Goal: Information Seeking & Learning: Learn about a topic

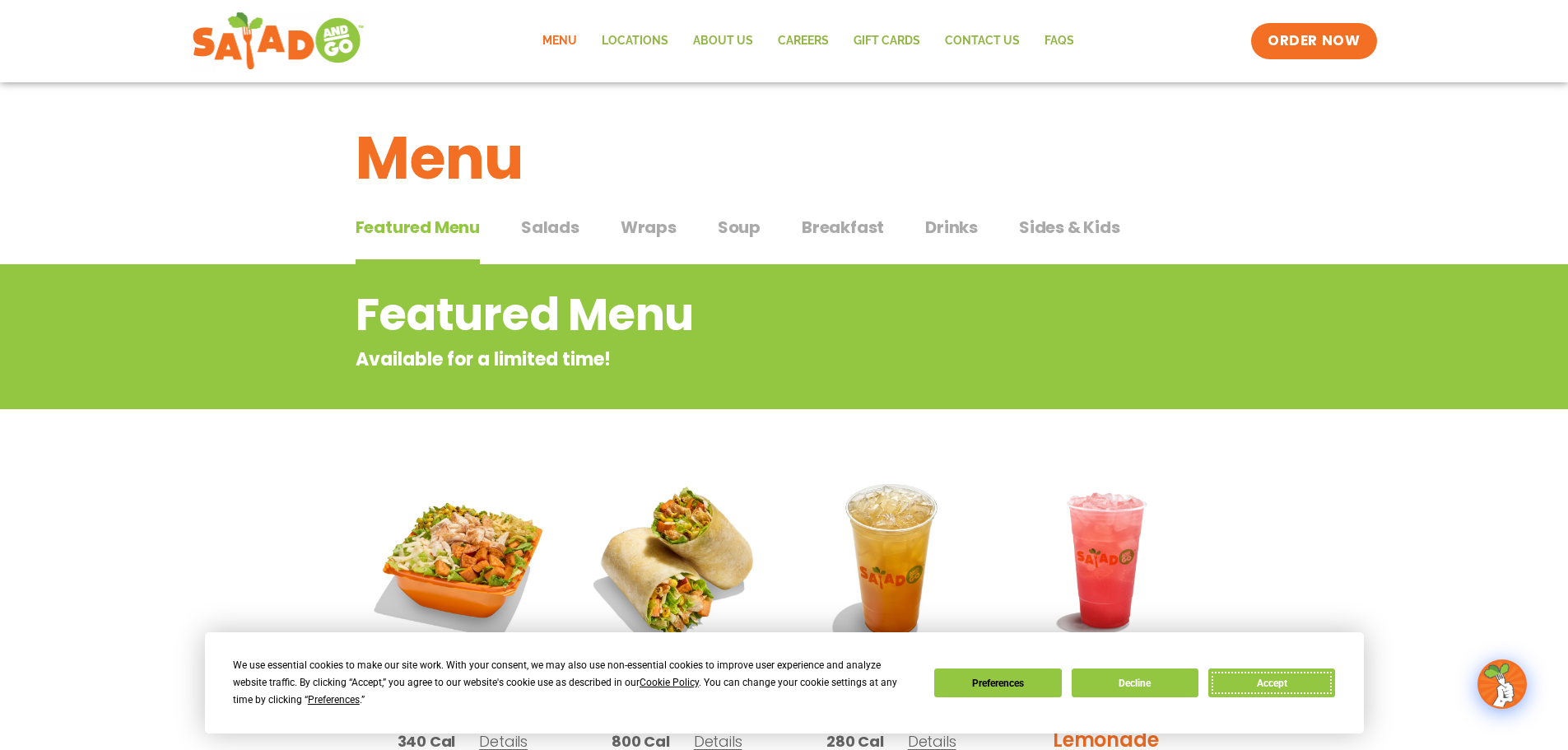
click at [1266, 696] on button "Accept" at bounding box center [1271, 683] width 127 height 29
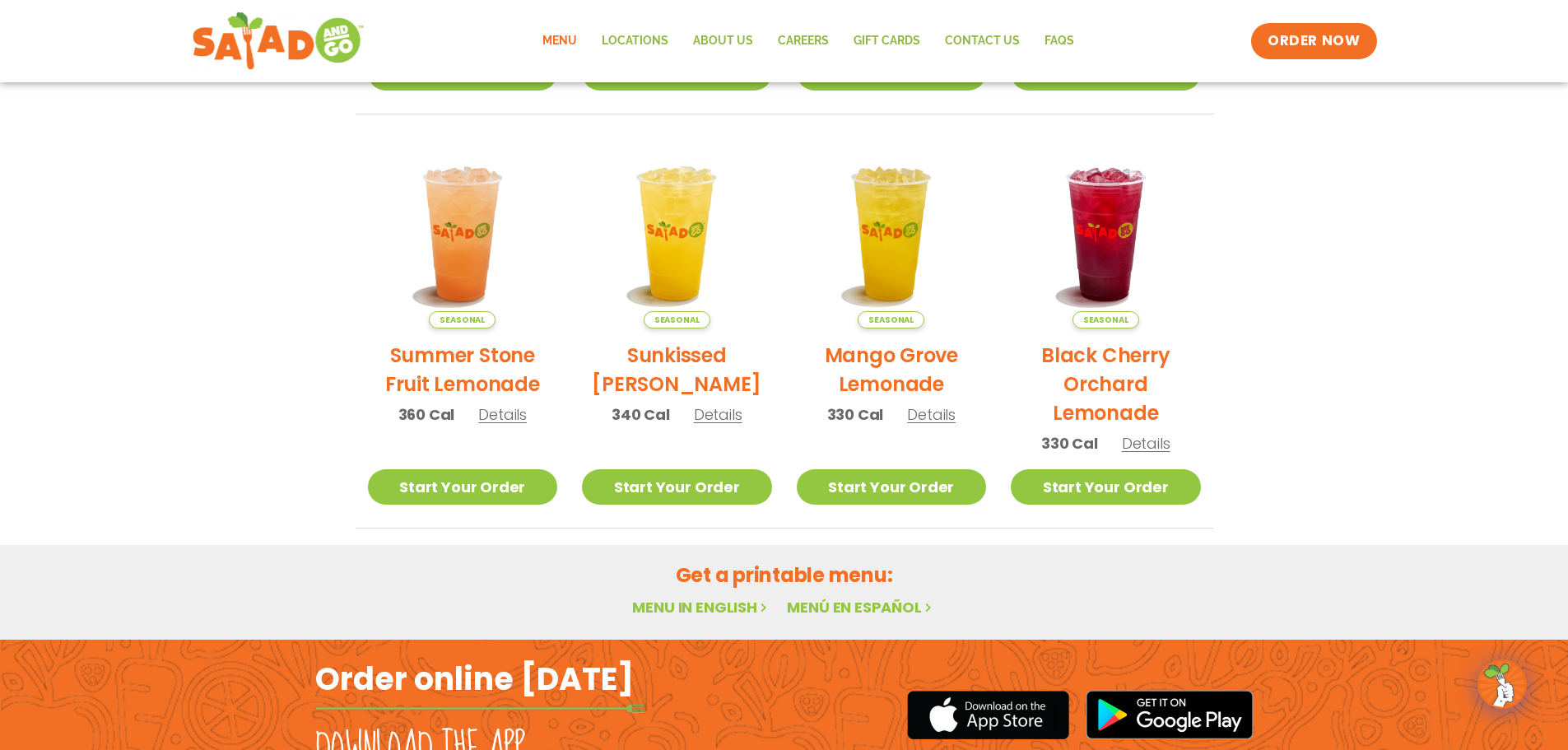
scroll to position [883, 0]
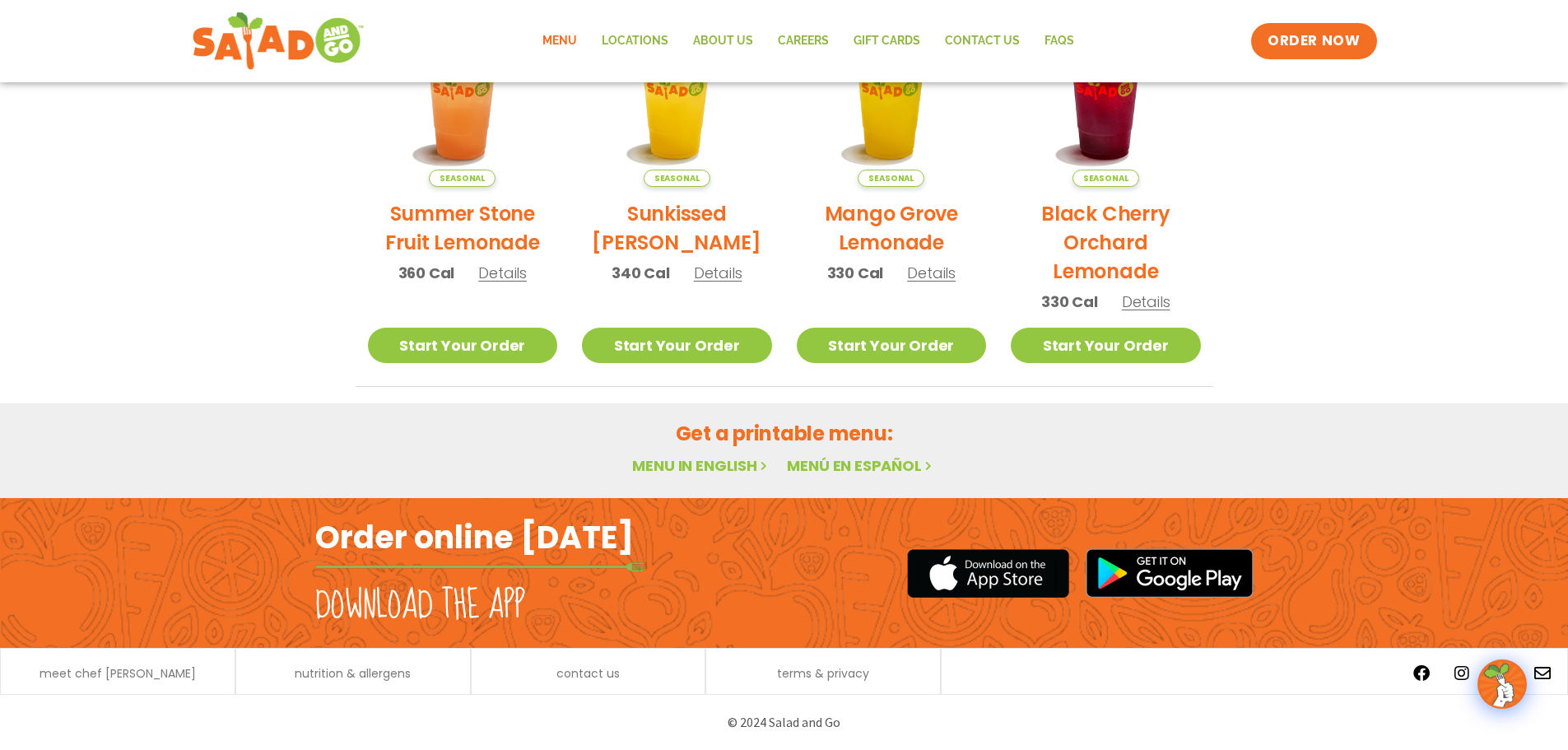
click at [718, 466] on link "Menu in English" at bounding box center [701, 465] width 138 height 21
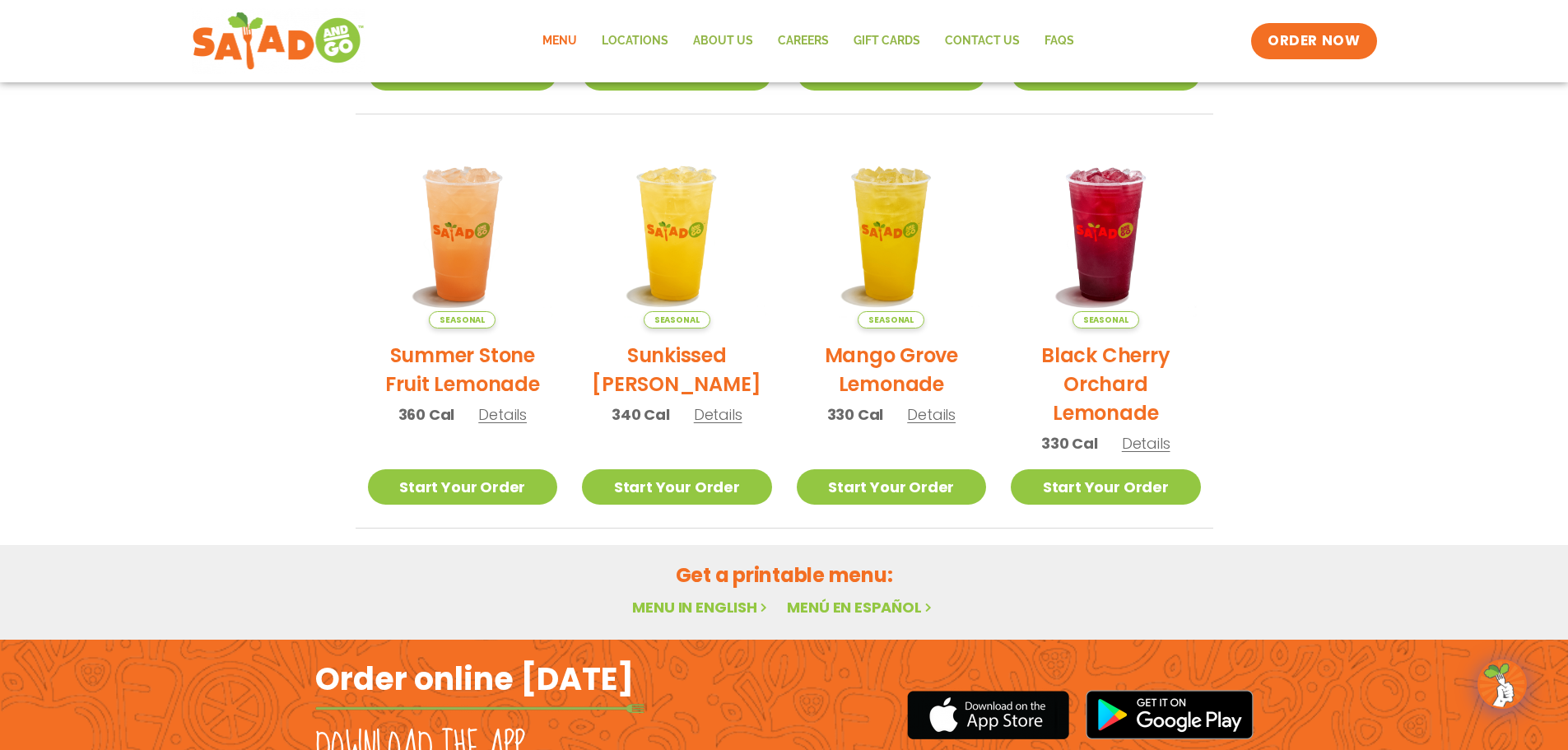
scroll to position [883, 0]
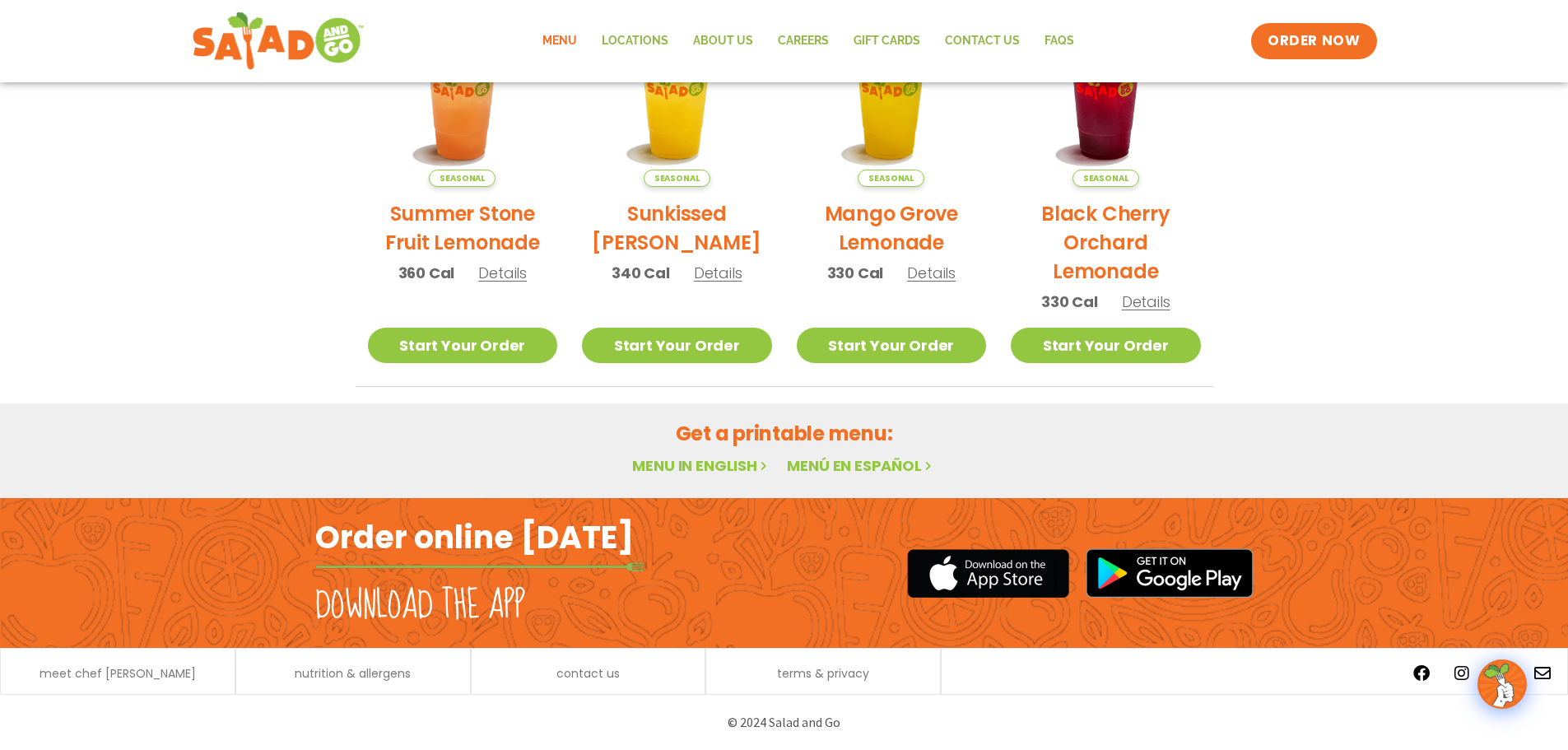
click at [724, 464] on link "Menu in English" at bounding box center [701, 465] width 138 height 21
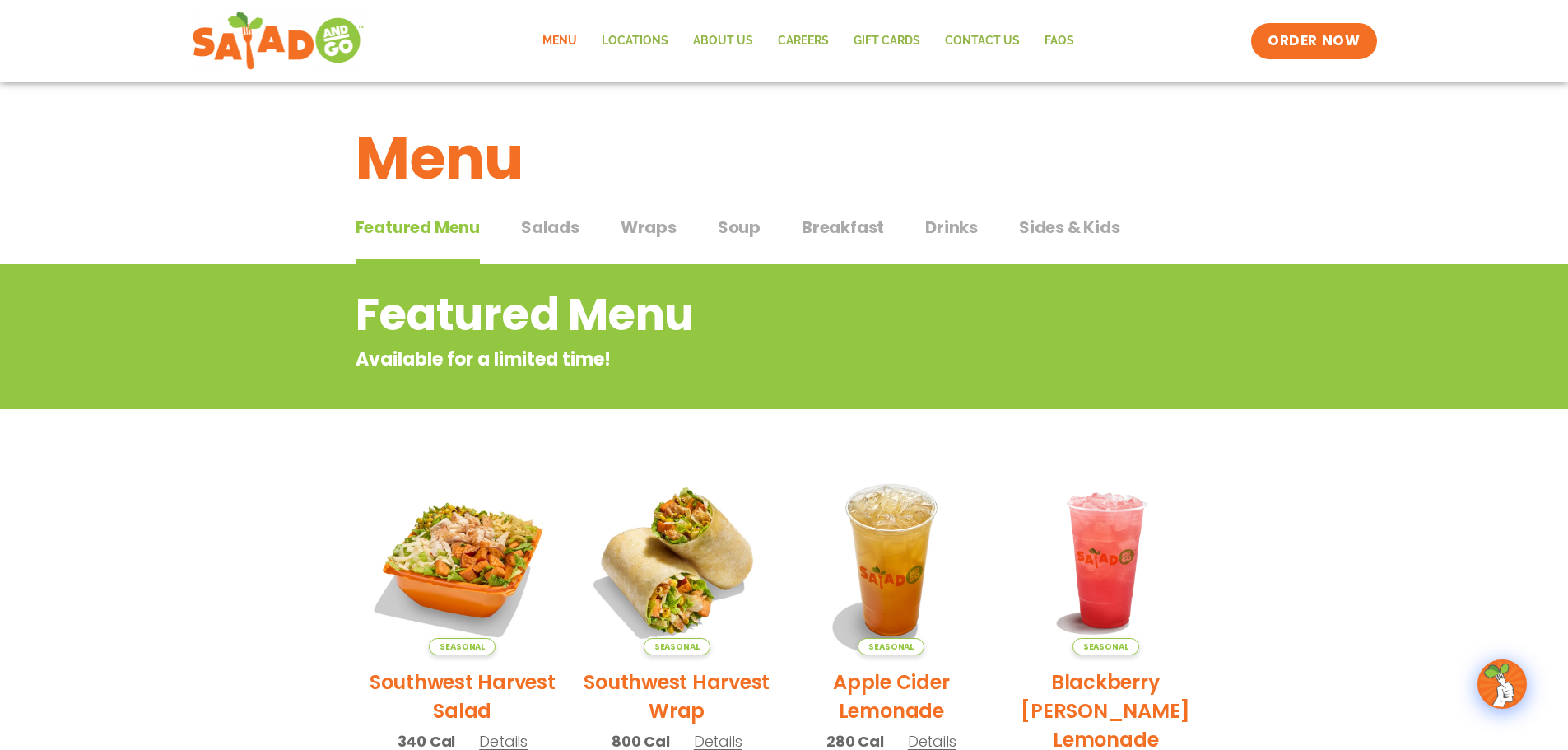
click at [571, 231] on span "Salads" at bounding box center [550, 227] width 59 height 24
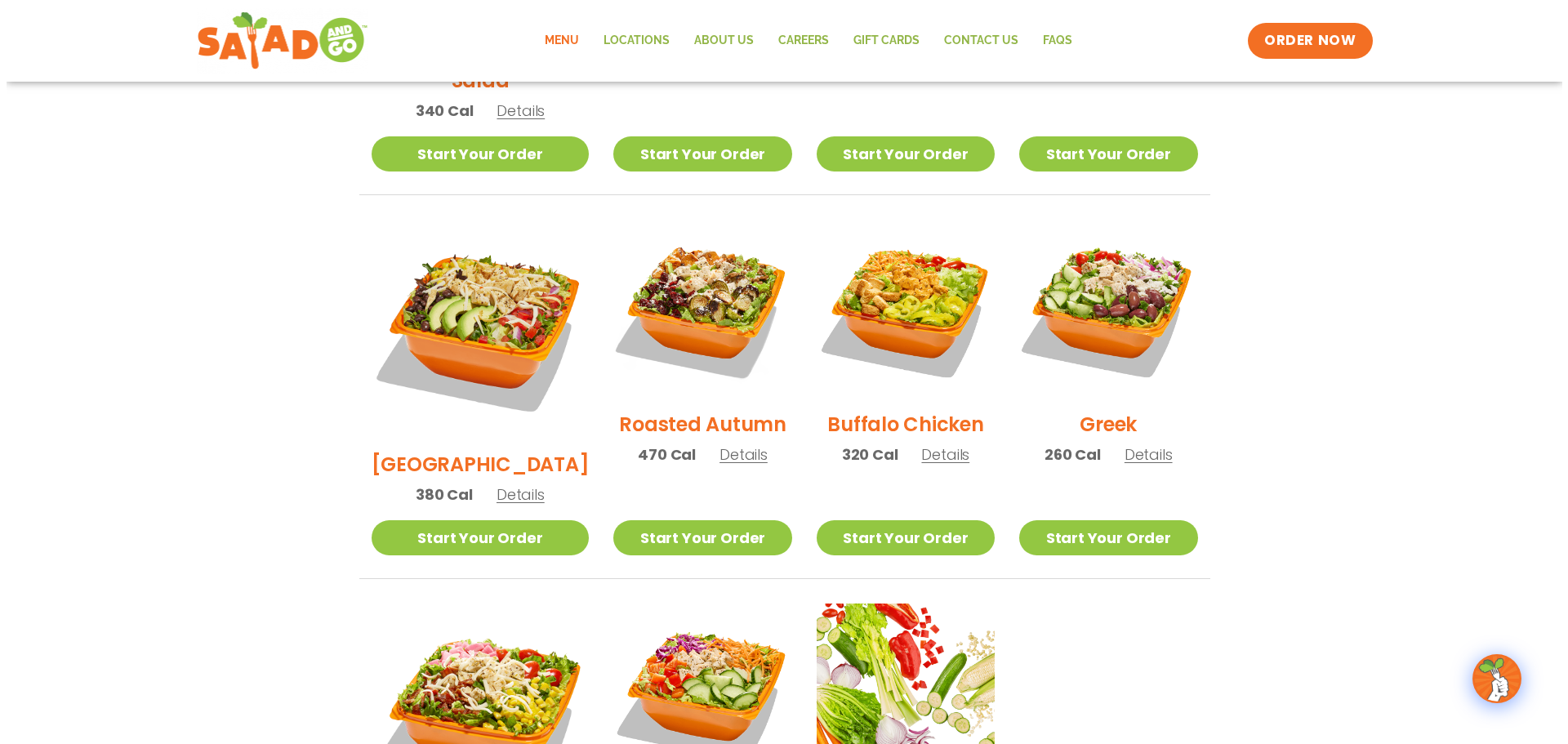
scroll to position [245, 0]
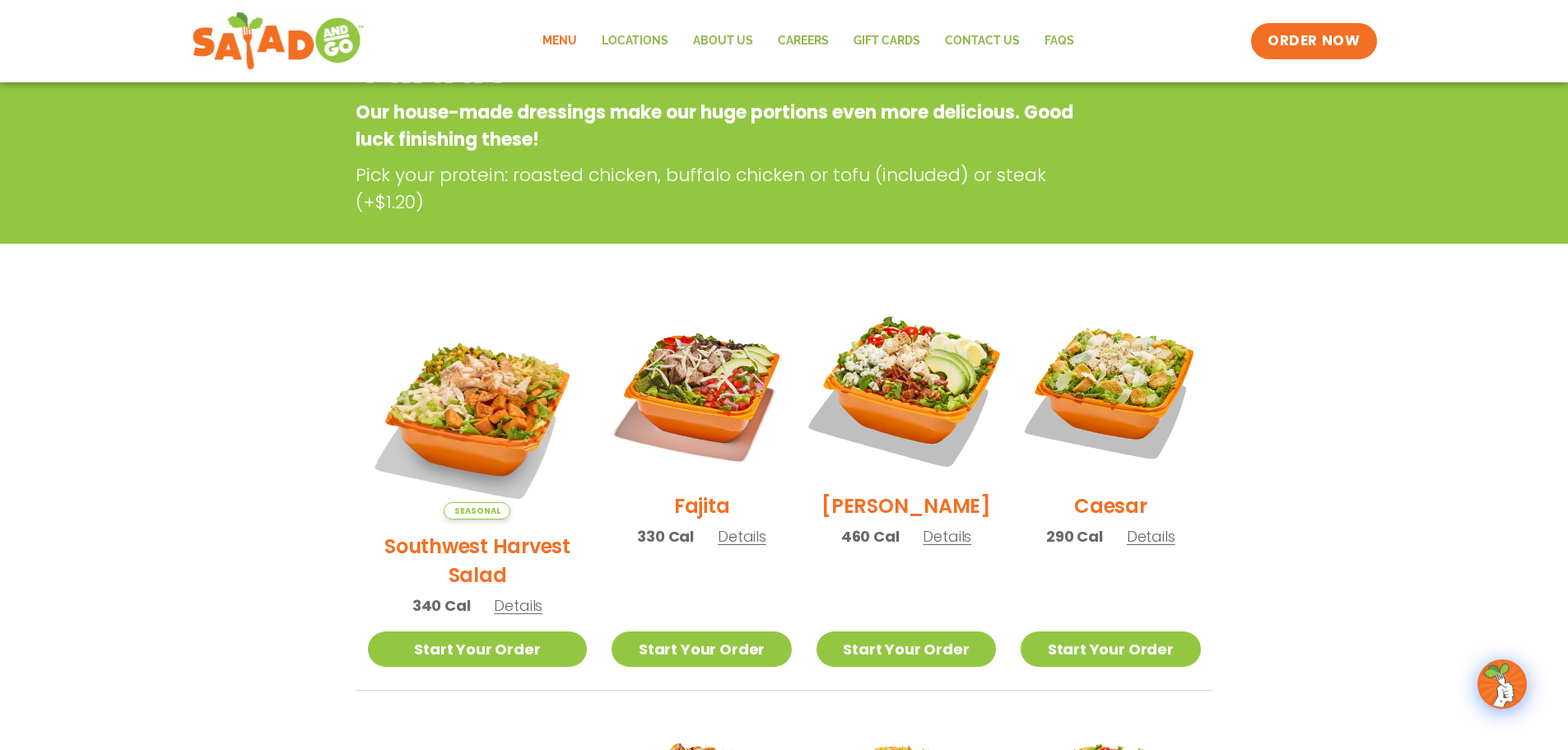
click at [871, 398] on img at bounding box center [906, 389] width 211 height 211
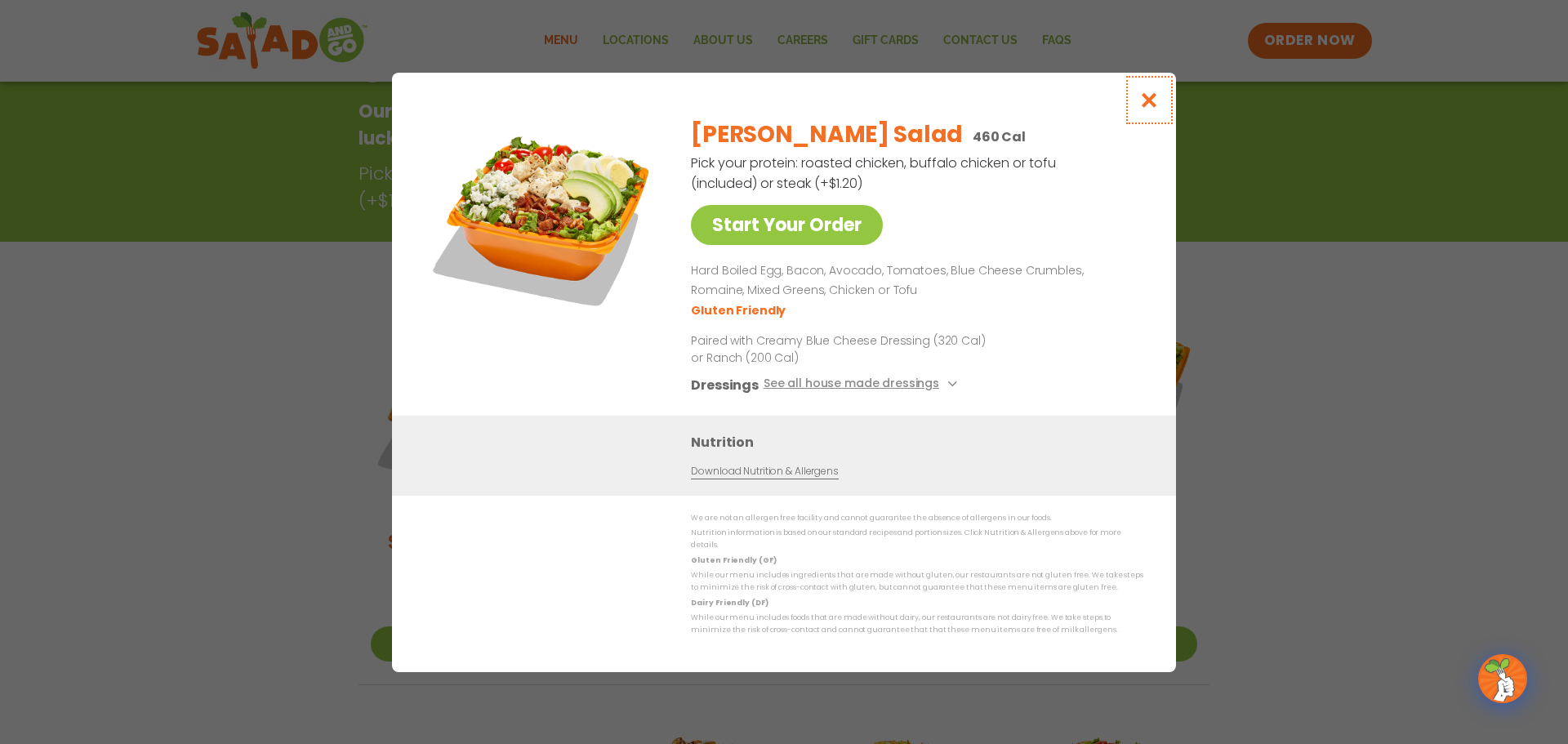
click at [1150, 109] on icon "Close modal" at bounding box center [1150, 100] width 21 height 17
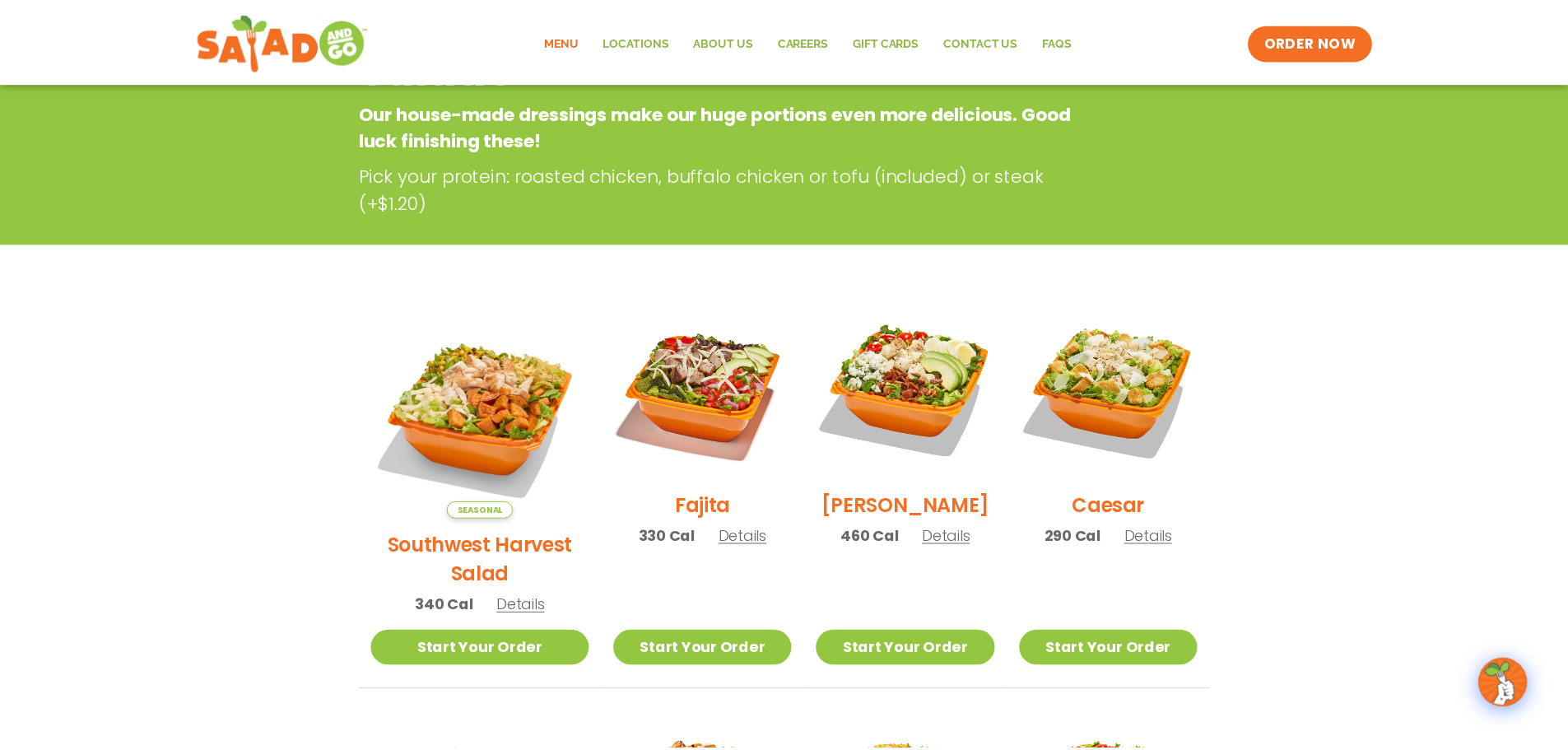
scroll to position [264, 0]
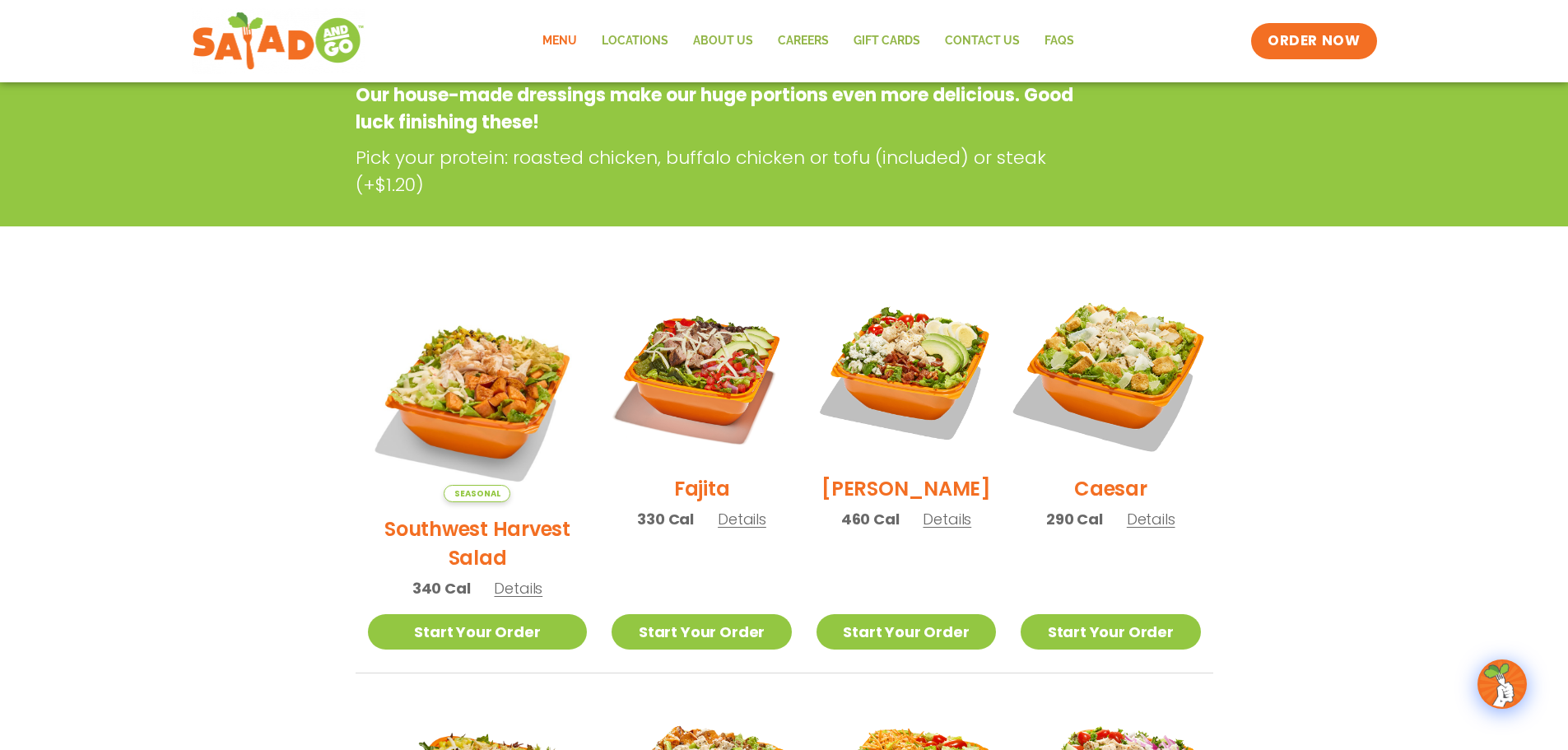
click at [1103, 360] on img at bounding box center [1110, 372] width 211 height 211
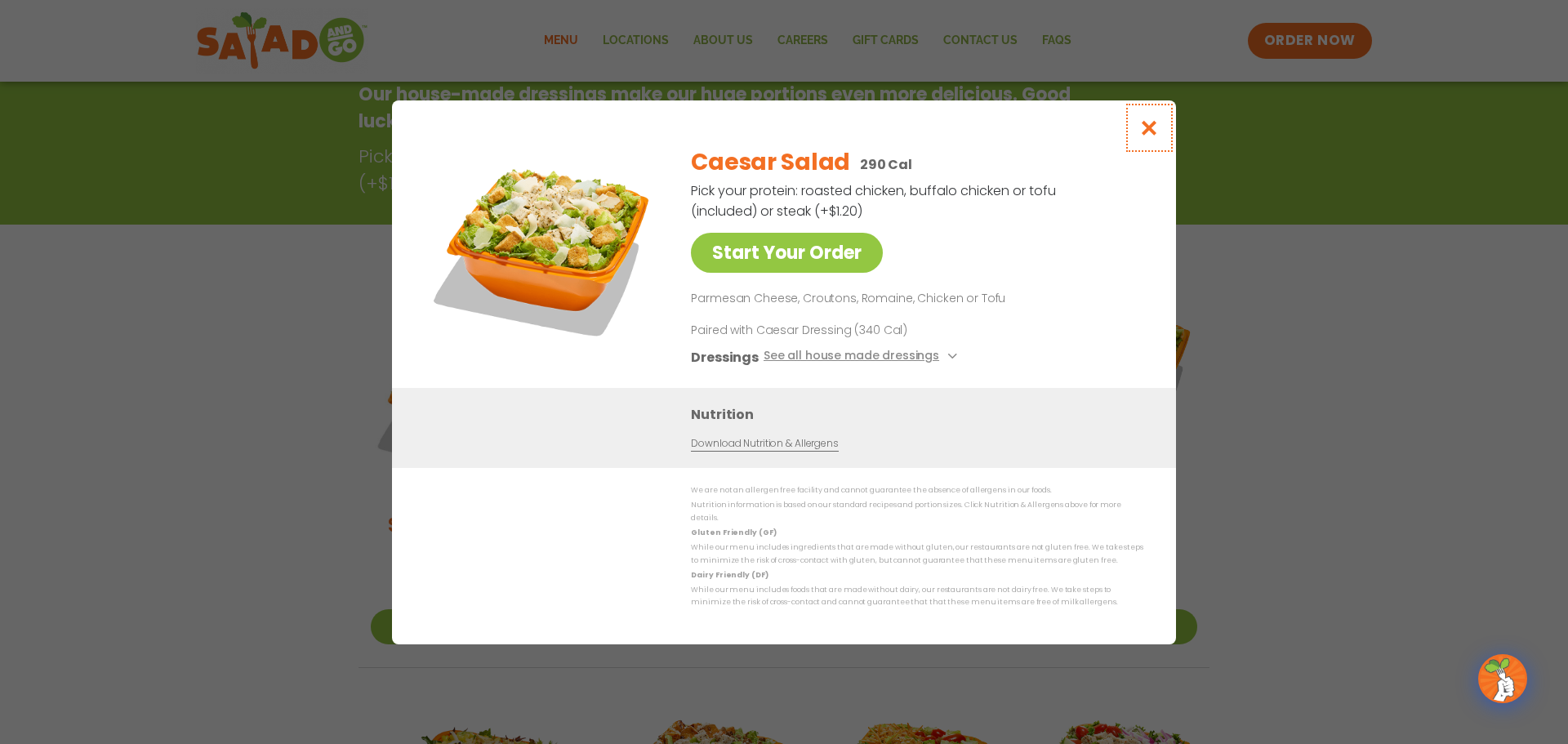
click at [1145, 136] on icon "Close modal" at bounding box center [1150, 127] width 21 height 17
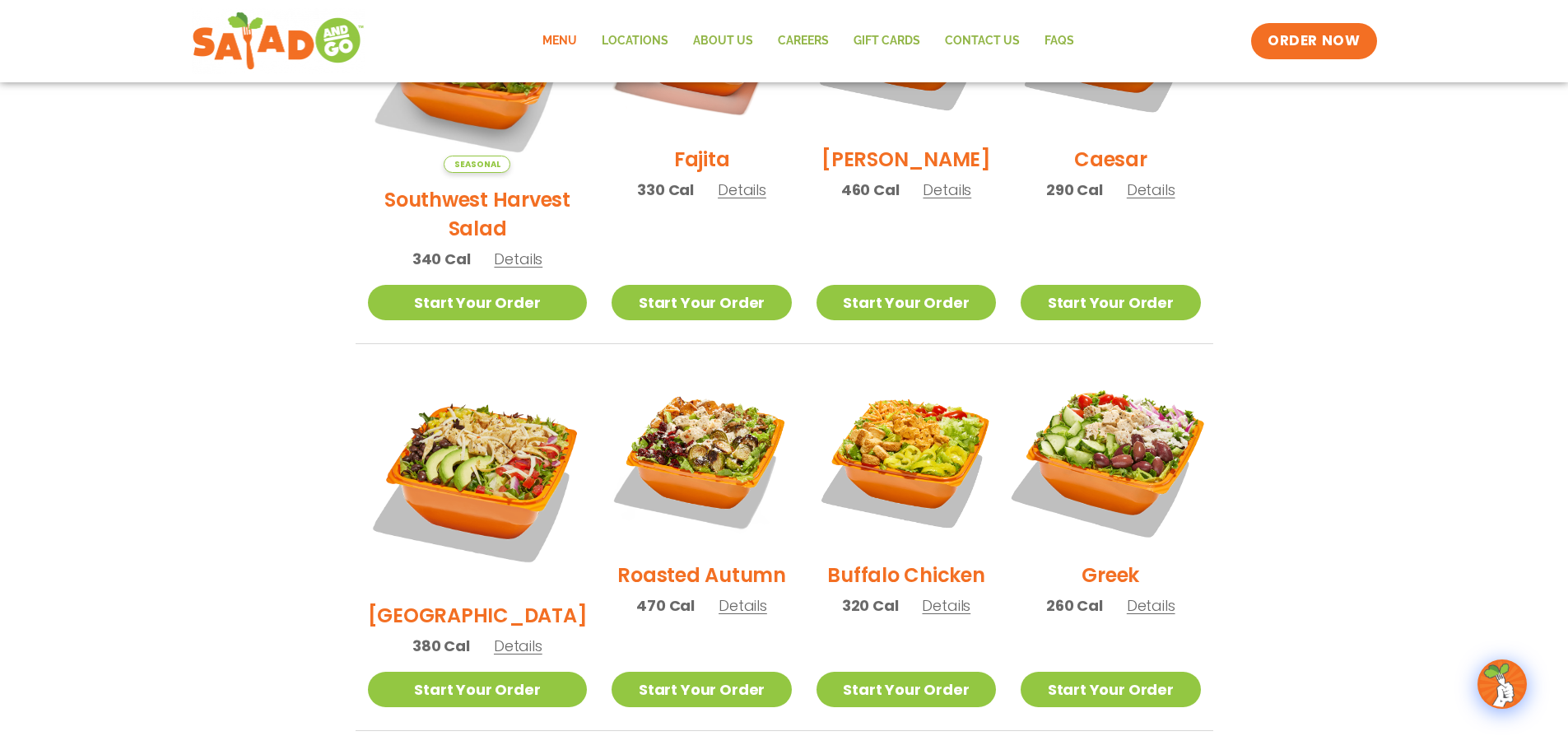
scroll to position [840, 0]
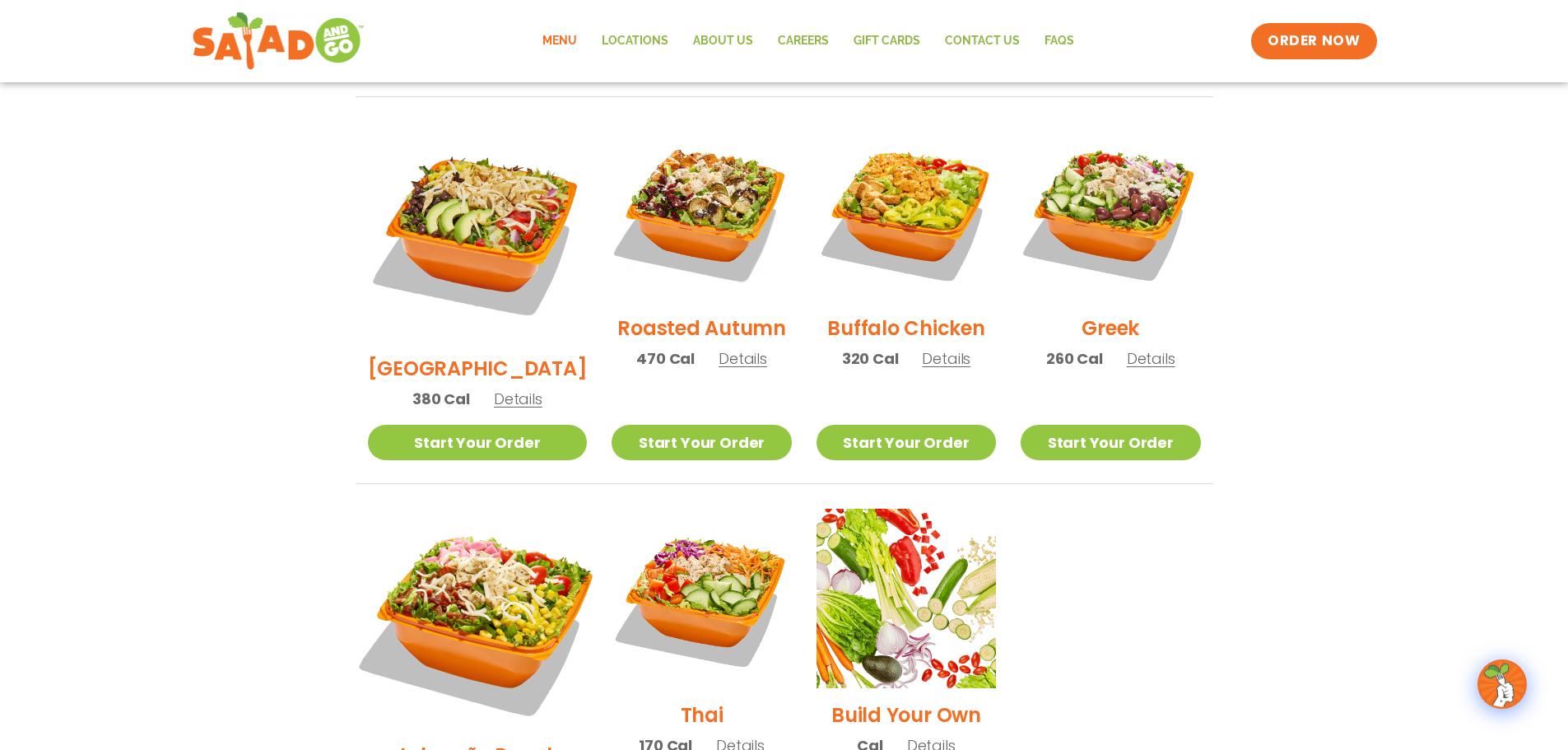
click at [504, 514] on img at bounding box center [477, 619] width 258 height 258
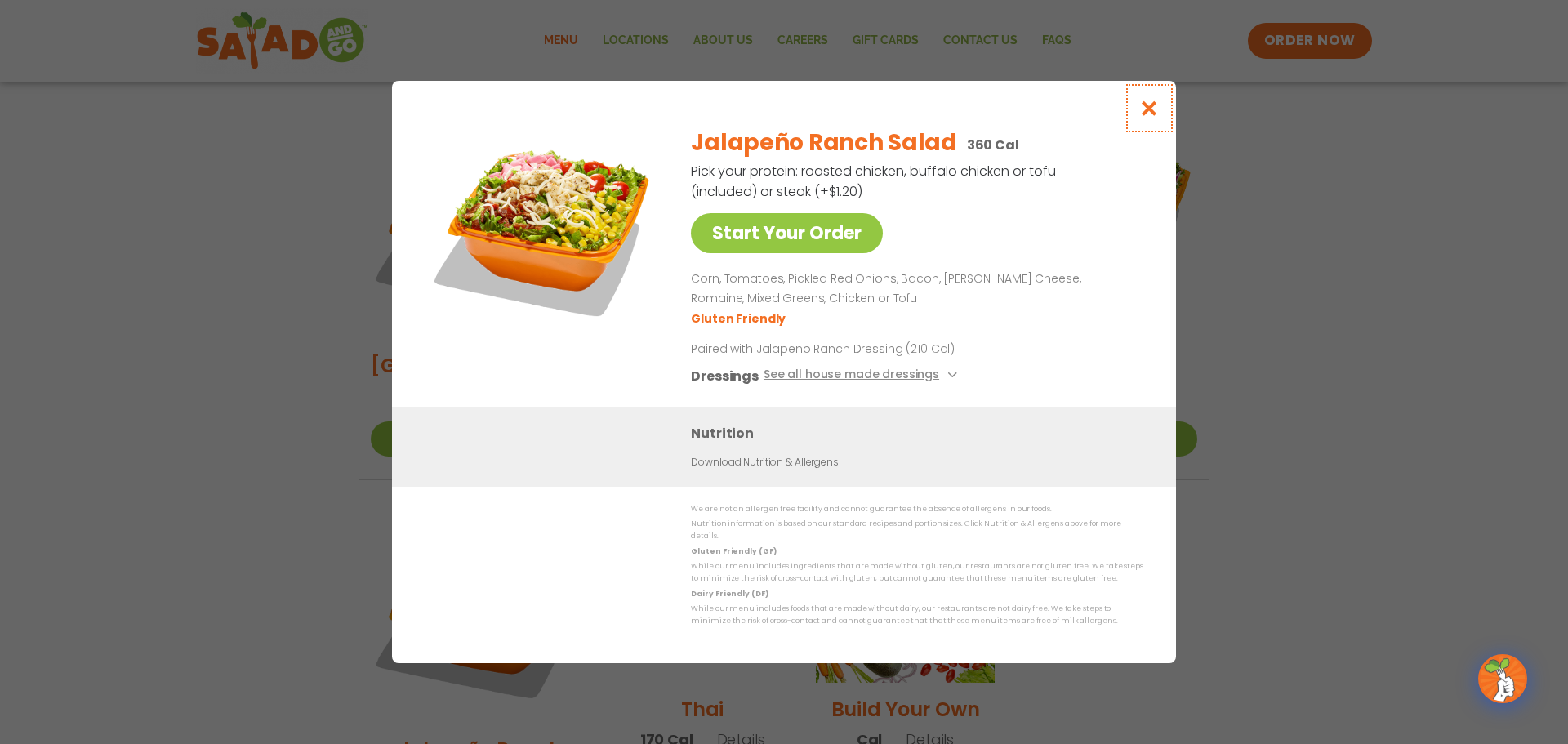
click at [1147, 117] on icon "Close modal" at bounding box center [1150, 108] width 21 height 17
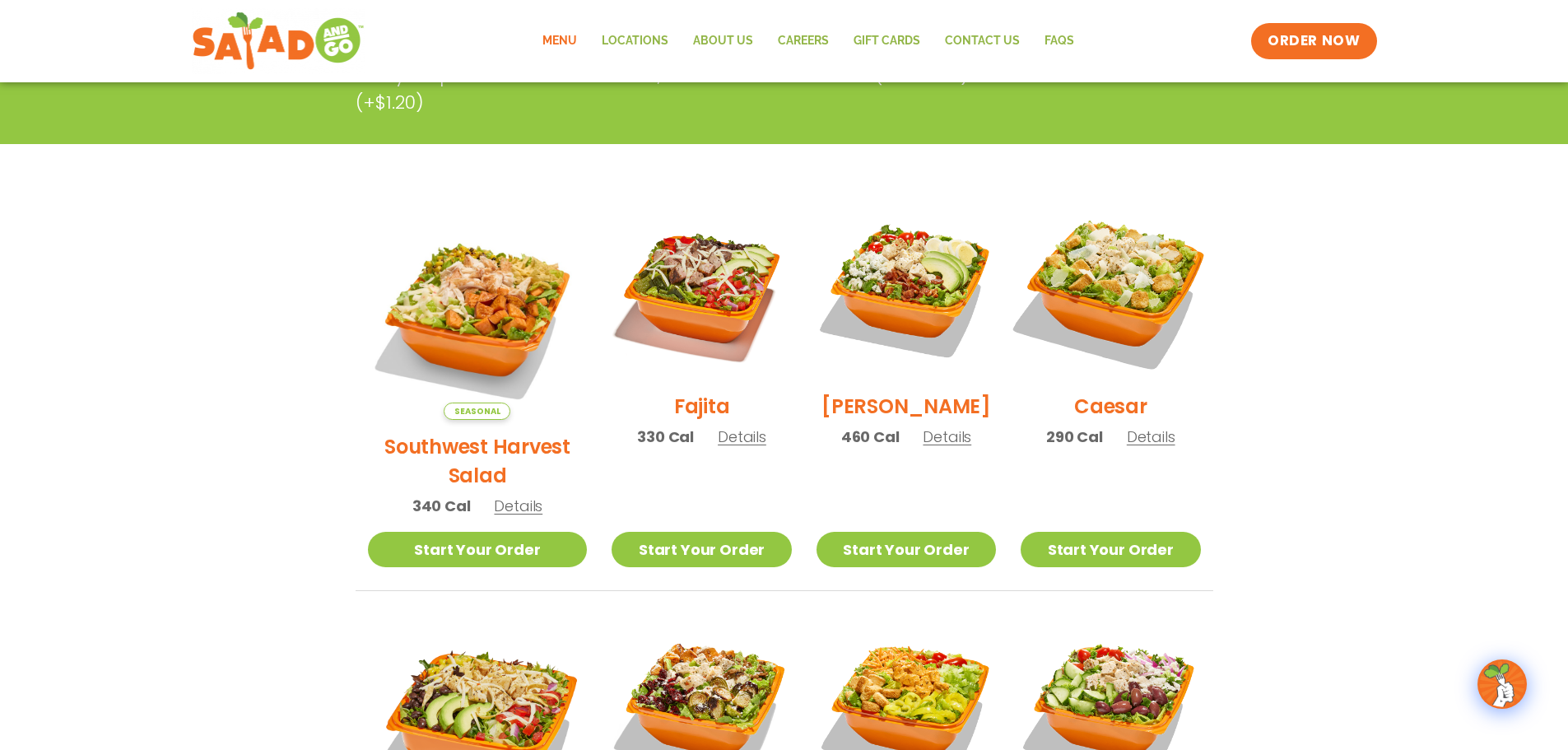
scroll to position [182, 0]
